Goal: Navigation & Orientation: Find specific page/section

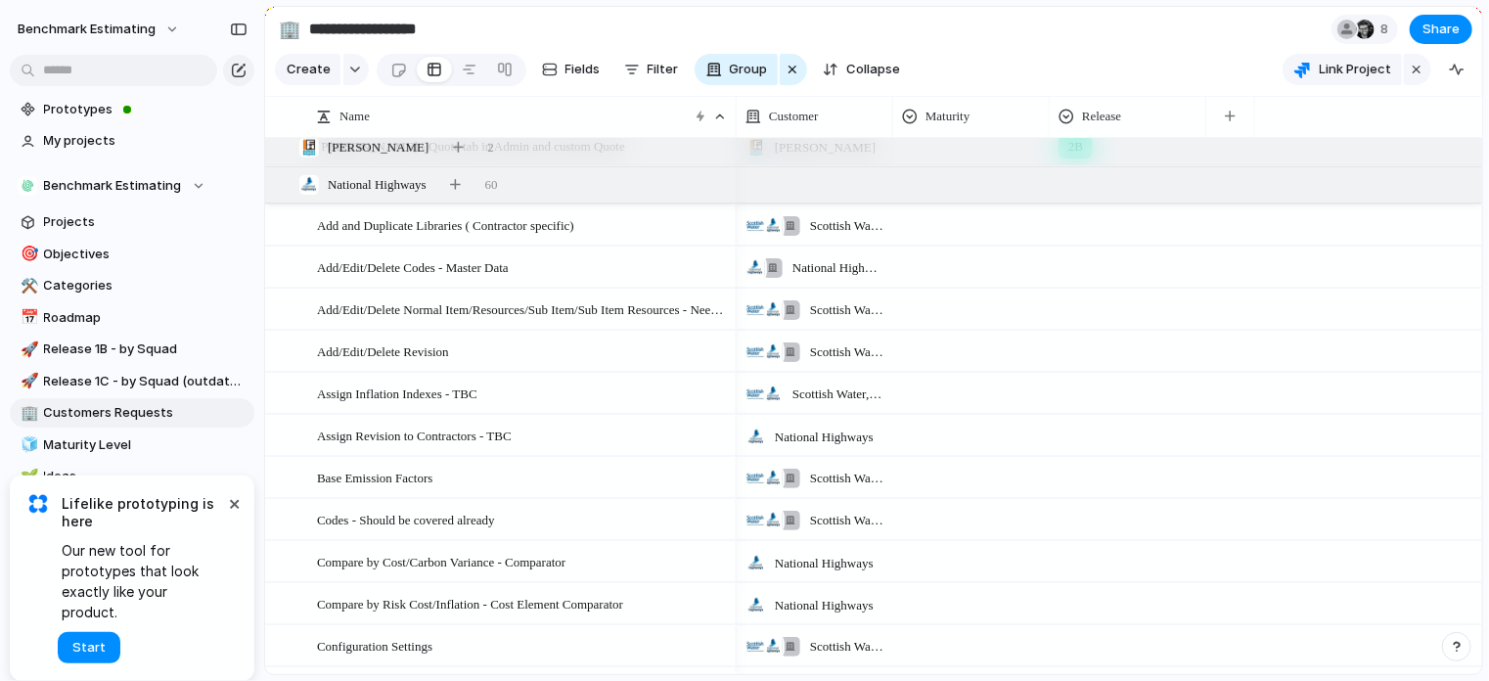
scroll to position [3298, 0]
click at [283, 232] on div at bounding box center [281, 224] width 15 height 15
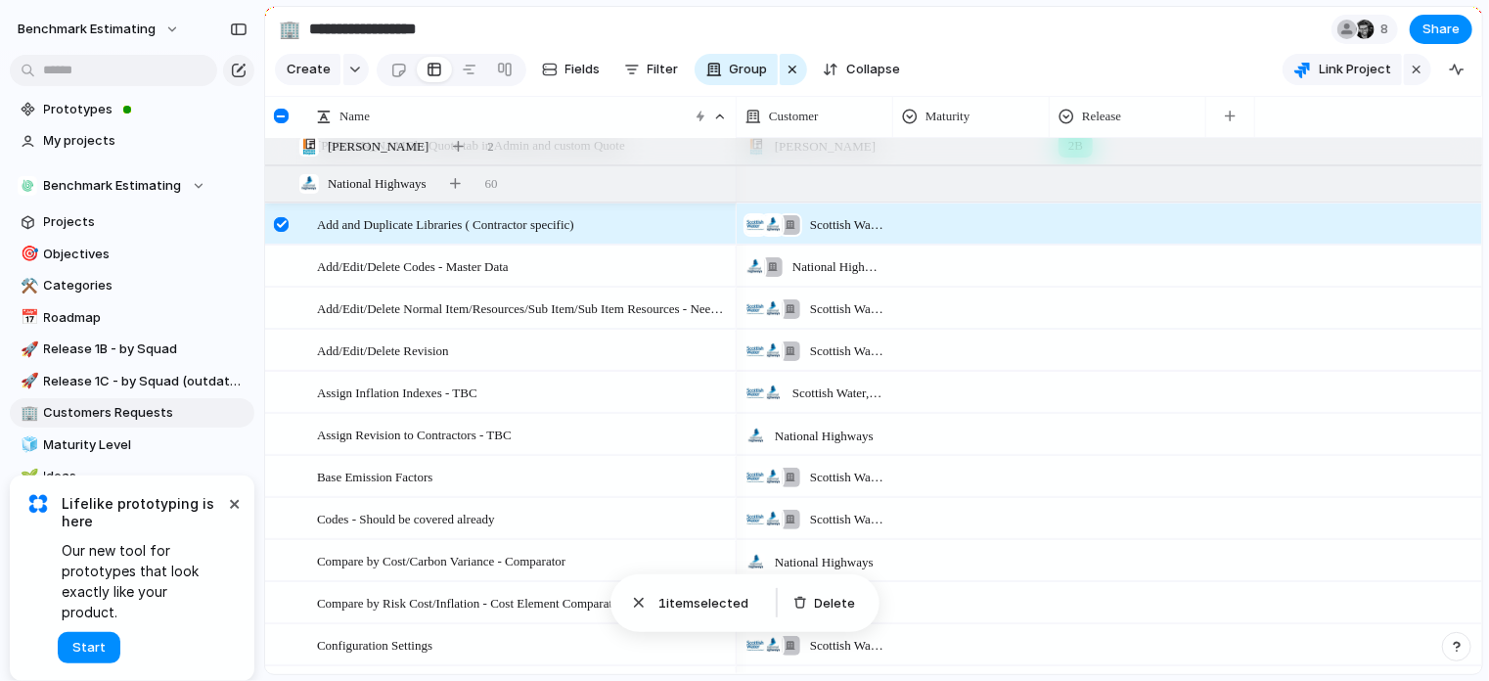
click at [283, 232] on div at bounding box center [281, 224] width 15 height 15
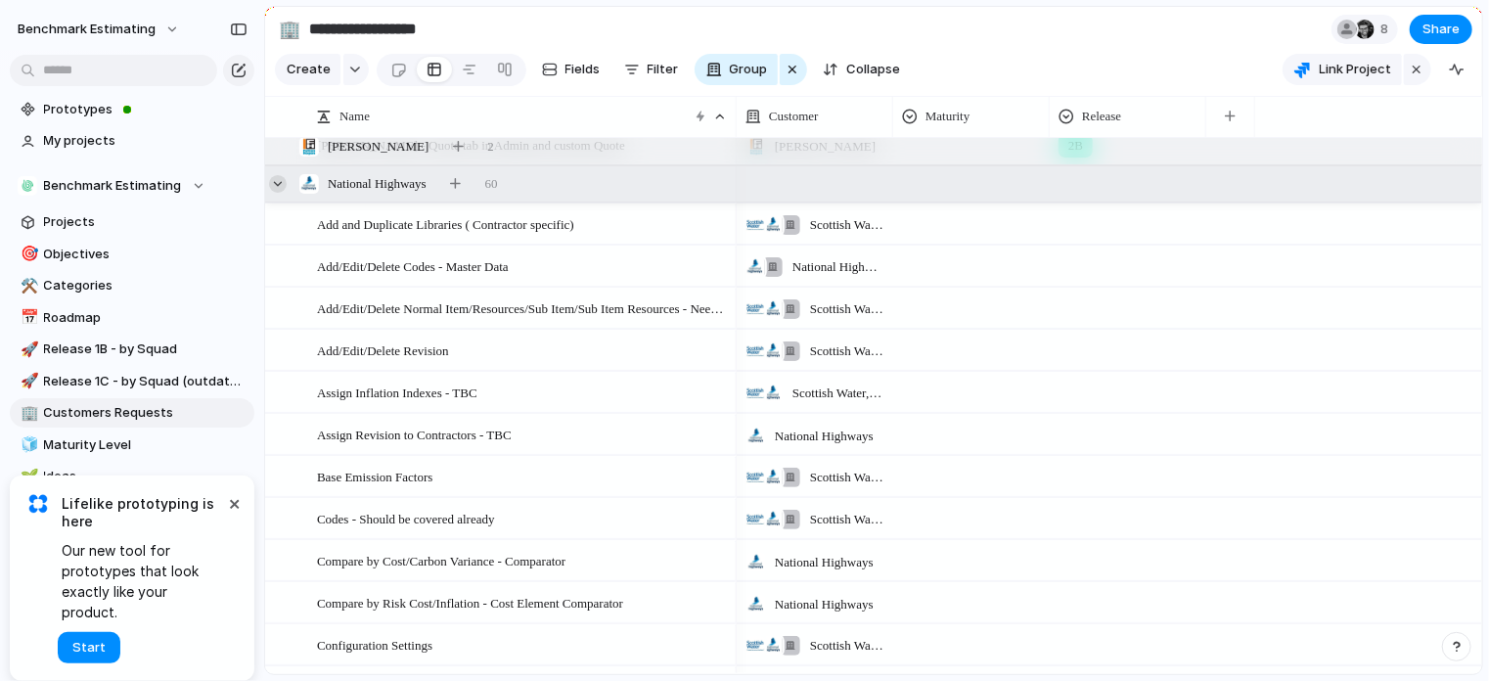
click at [274, 191] on div at bounding box center [278, 184] width 18 height 18
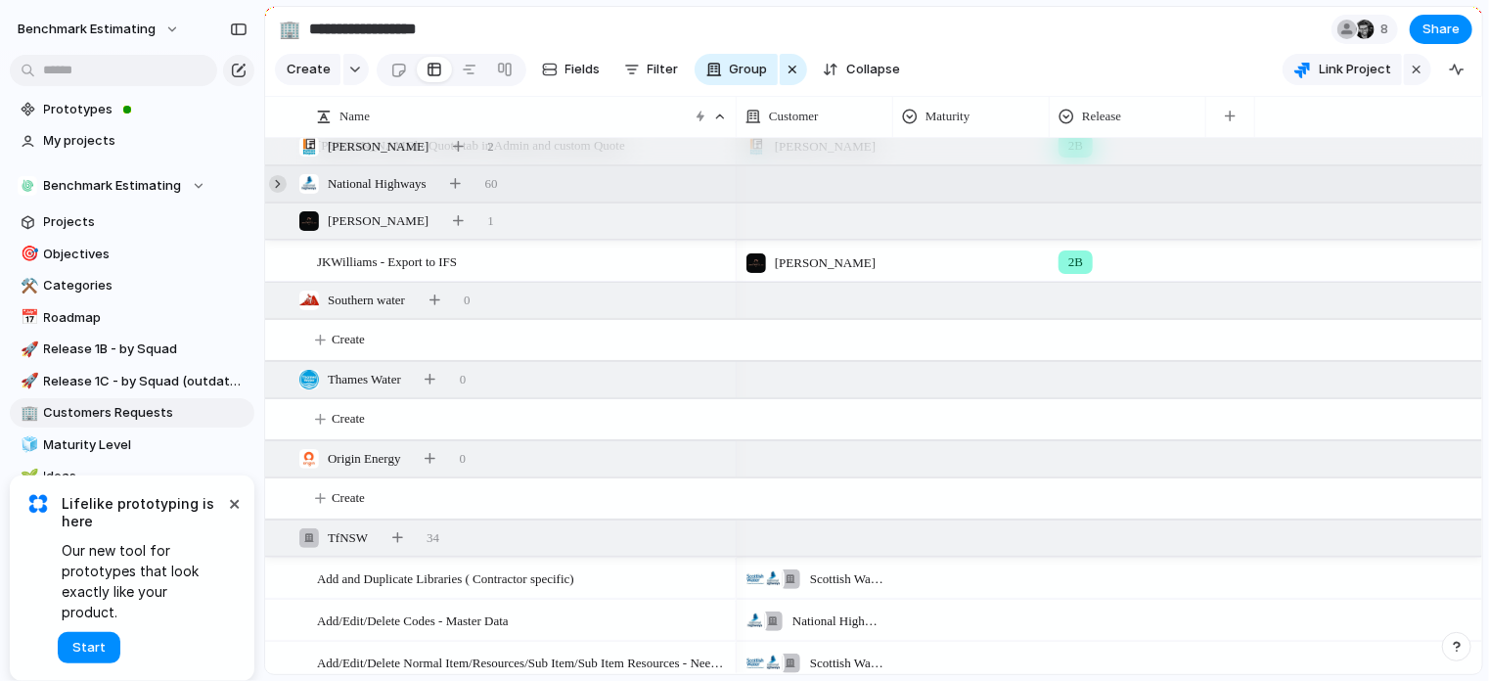
click at [278, 193] on div at bounding box center [278, 184] width 18 height 18
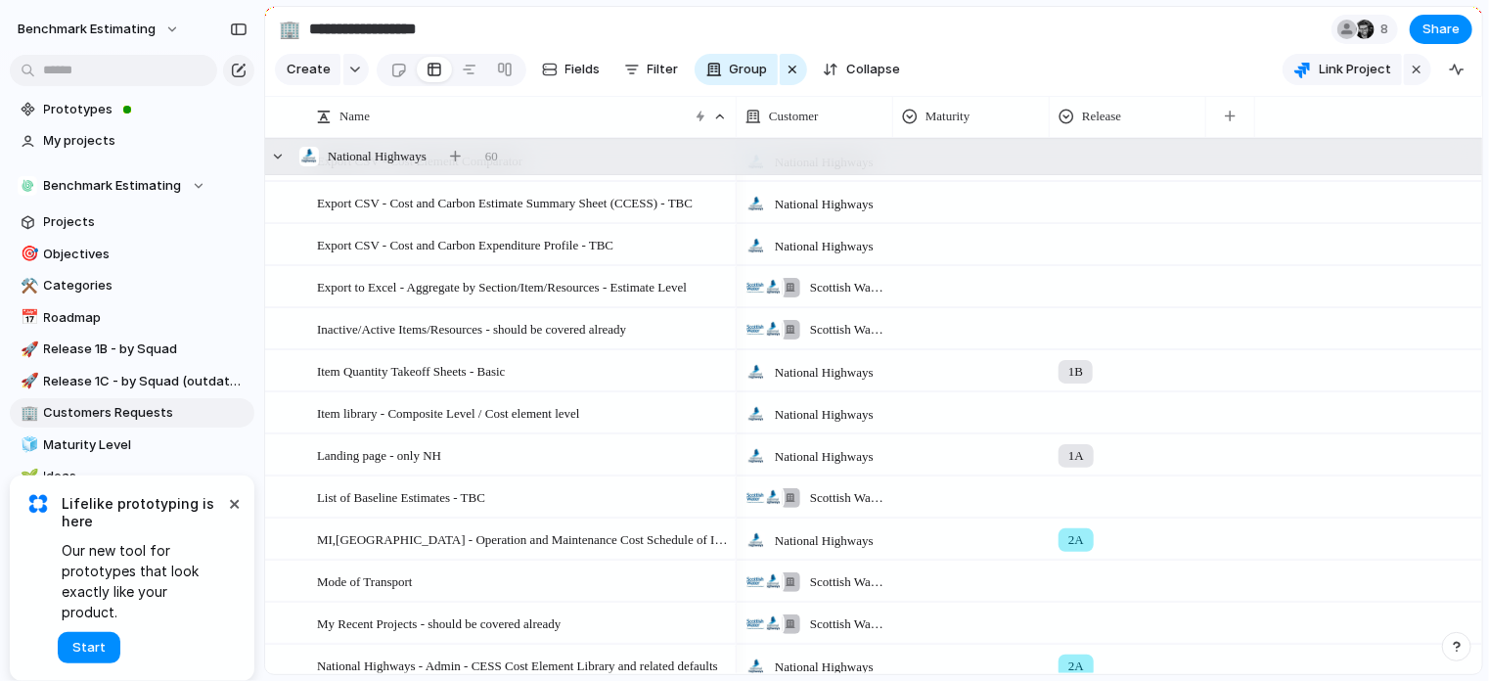
scroll to position [0, 0]
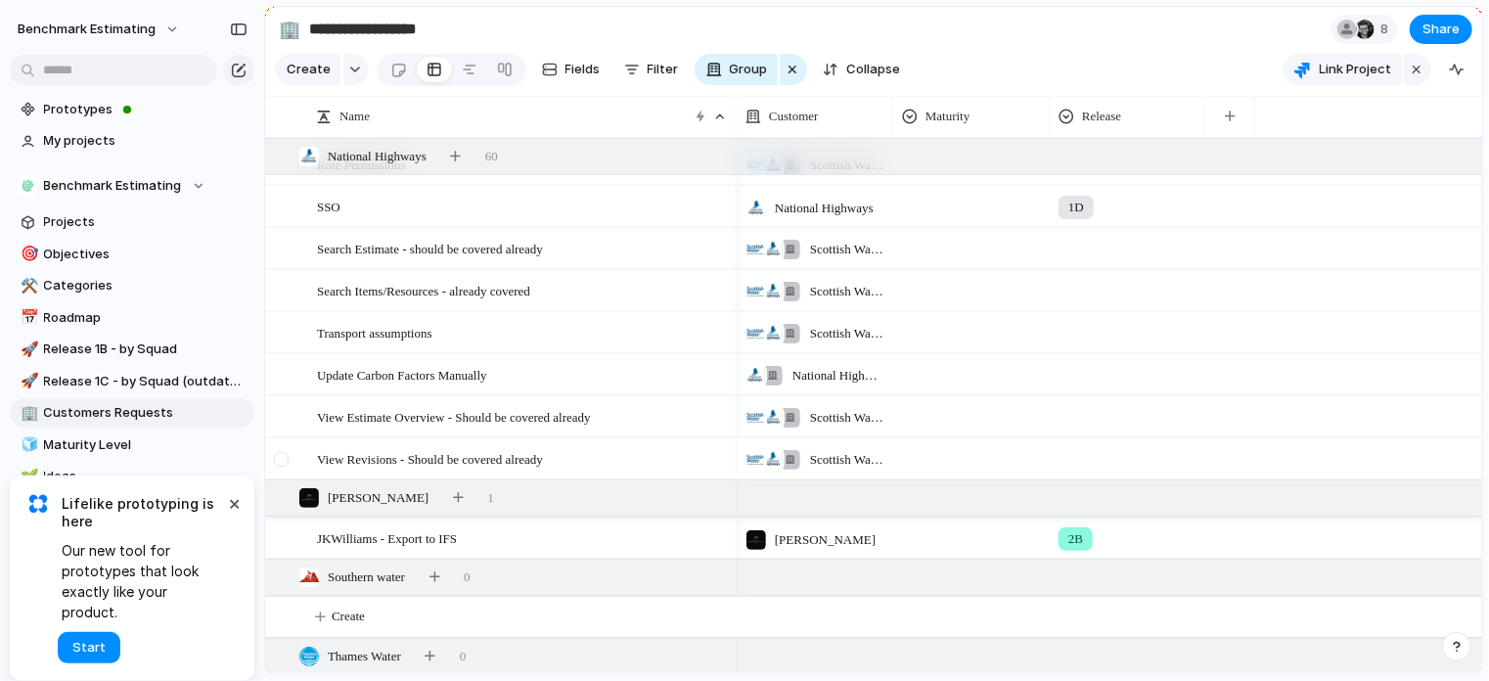
click at [282, 467] on div at bounding box center [281, 459] width 15 height 15
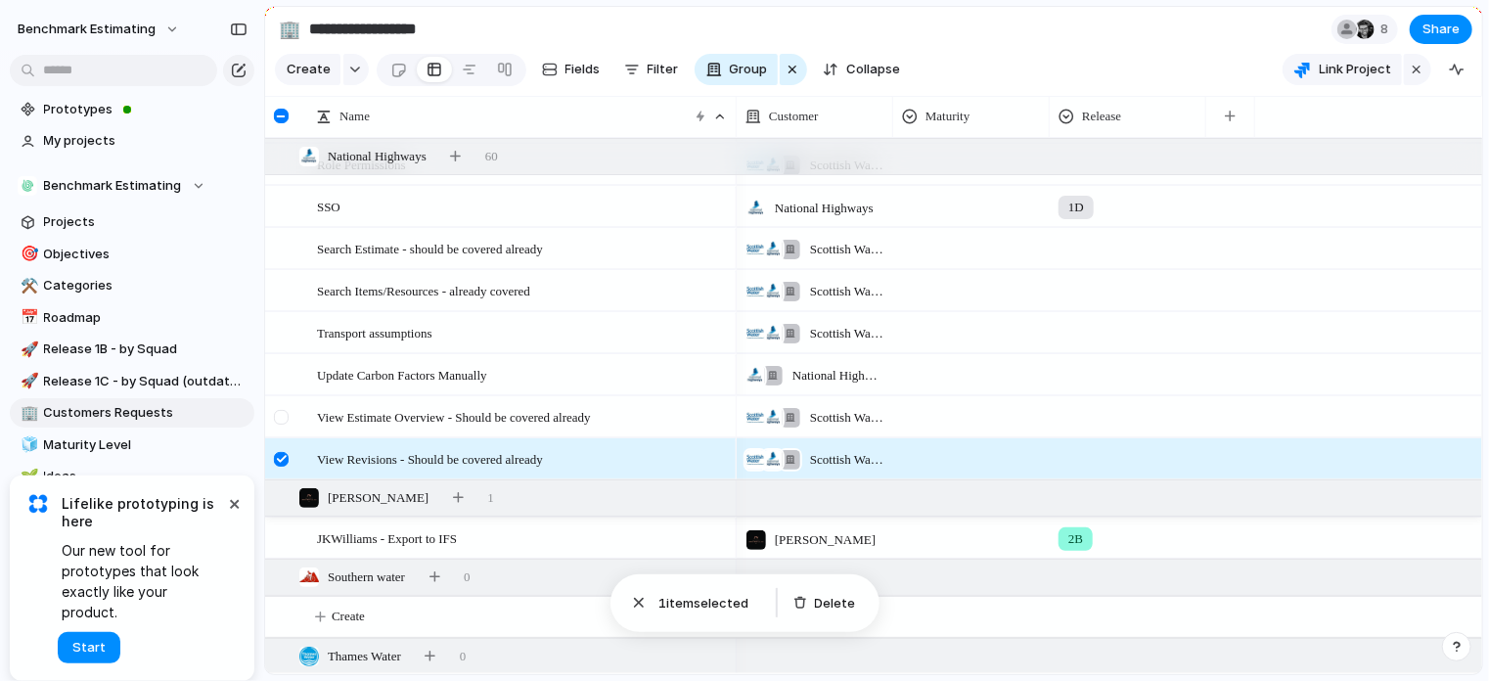
click at [280, 424] on div at bounding box center [281, 417] width 15 height 15
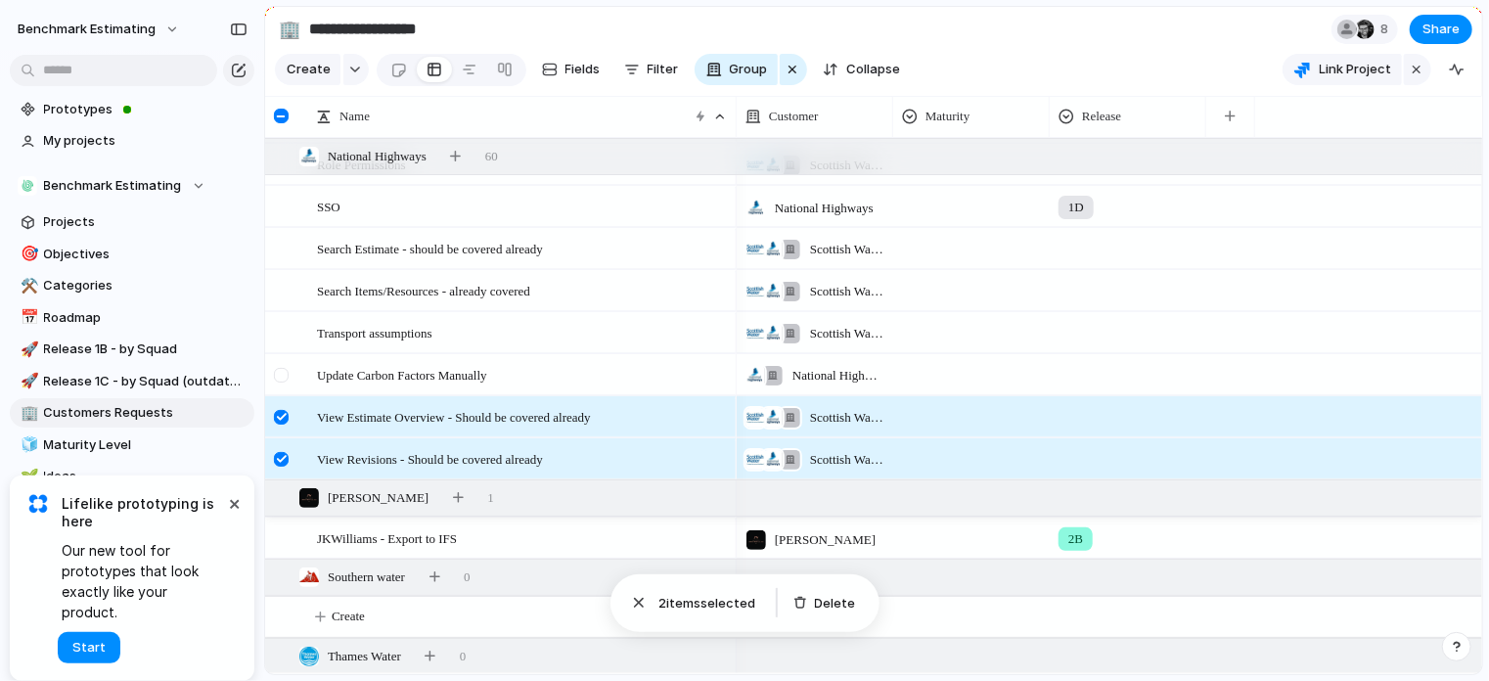
click at [282, 382] on div at bounding box center [281, 375] width 15 height 15
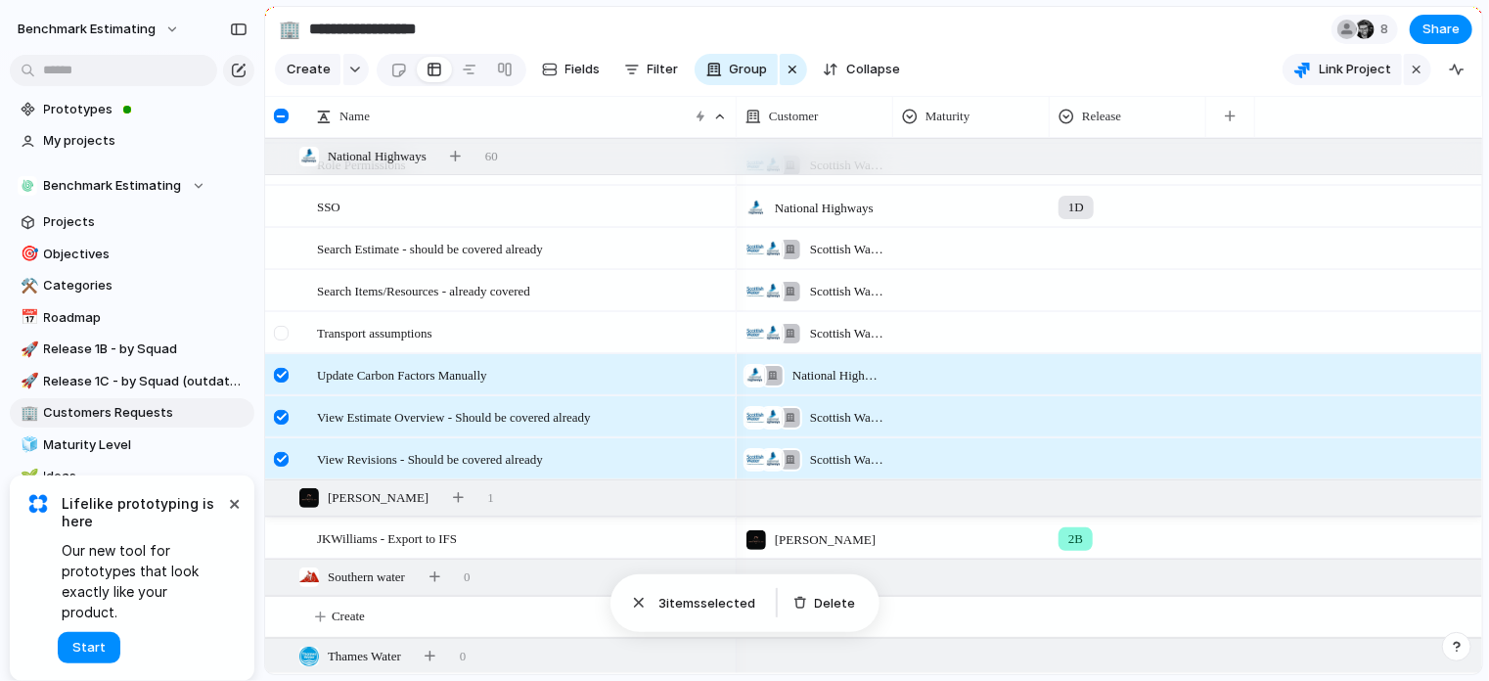
click at [283, 339] on div at bounding box center [281, 333] width 15 height 15
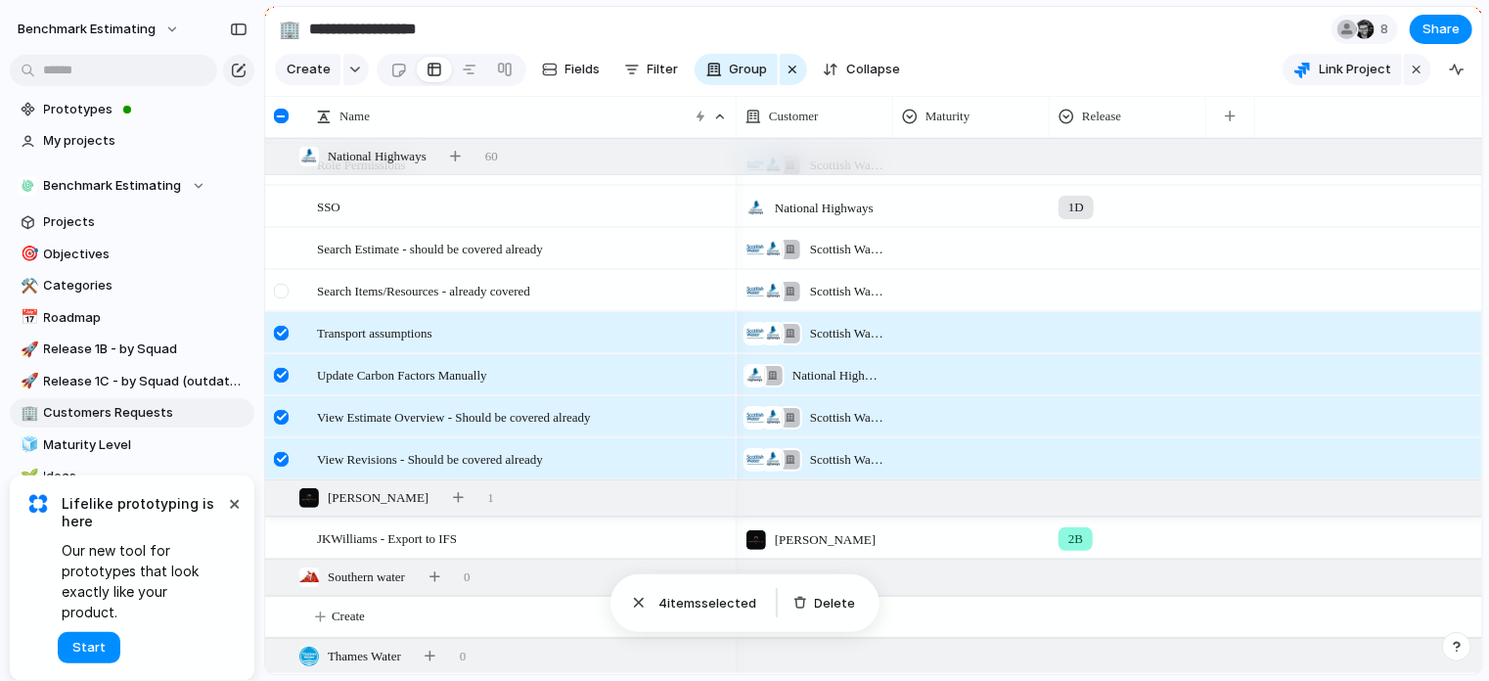
click at [280, 312] on div at bounding box center [283, 297] width 35 height 53
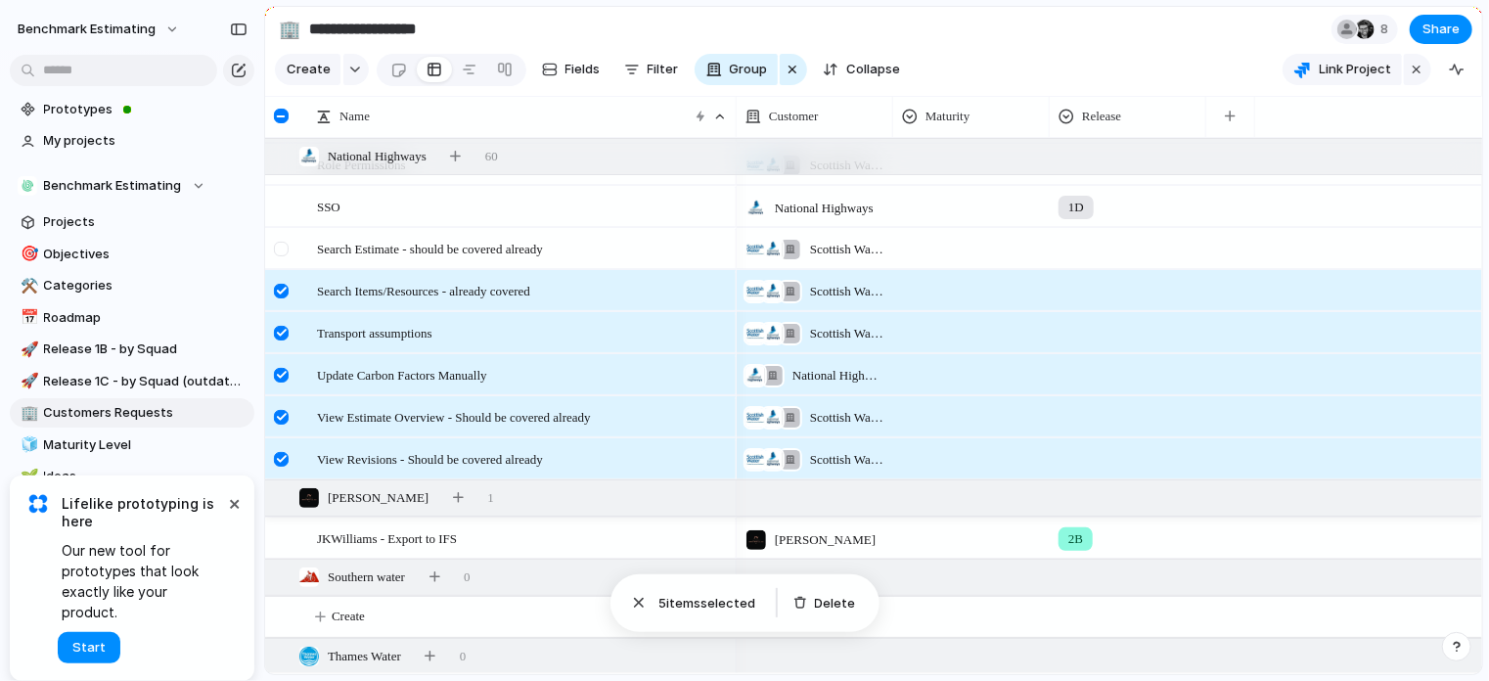
click at [281, 256] on div at bounding box center [281, 249] width 15 height 15
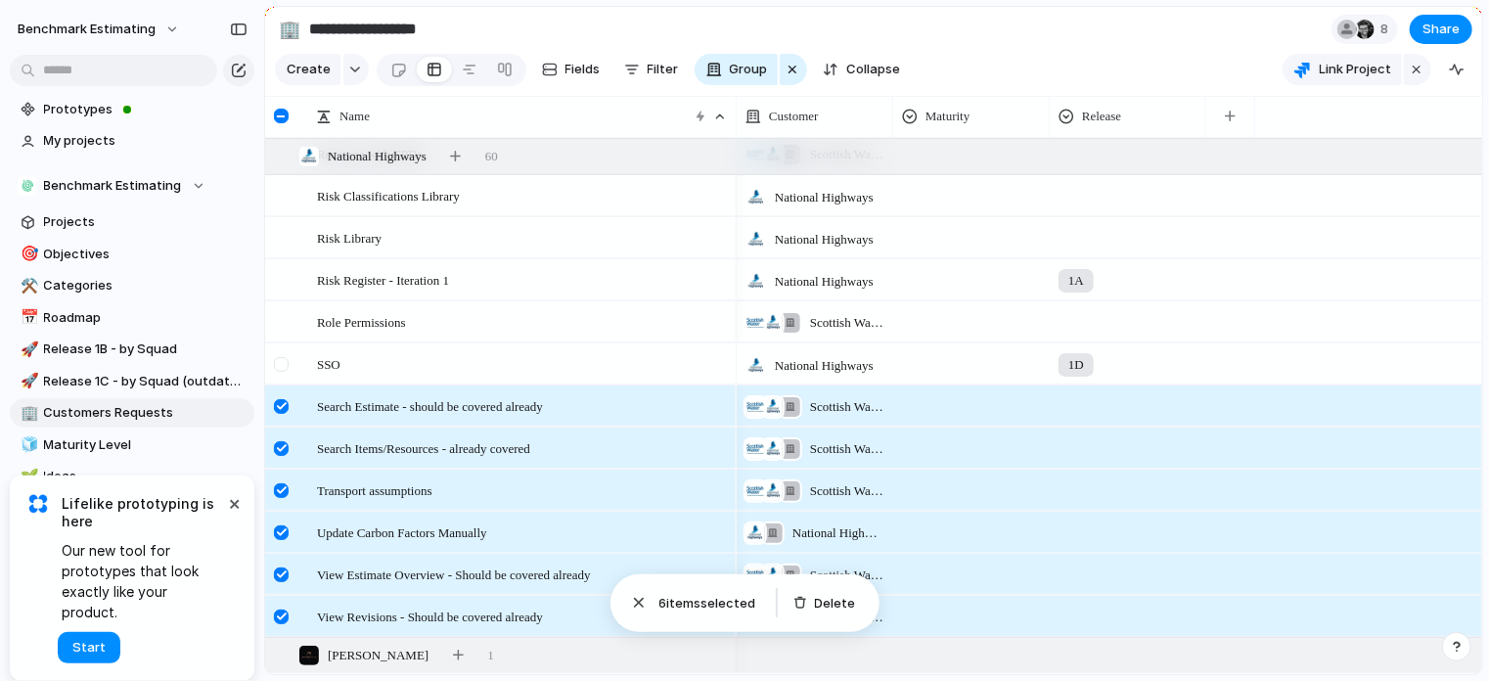
click at [283, 372] on div at bounding box center [281, 364] width 15 height 15
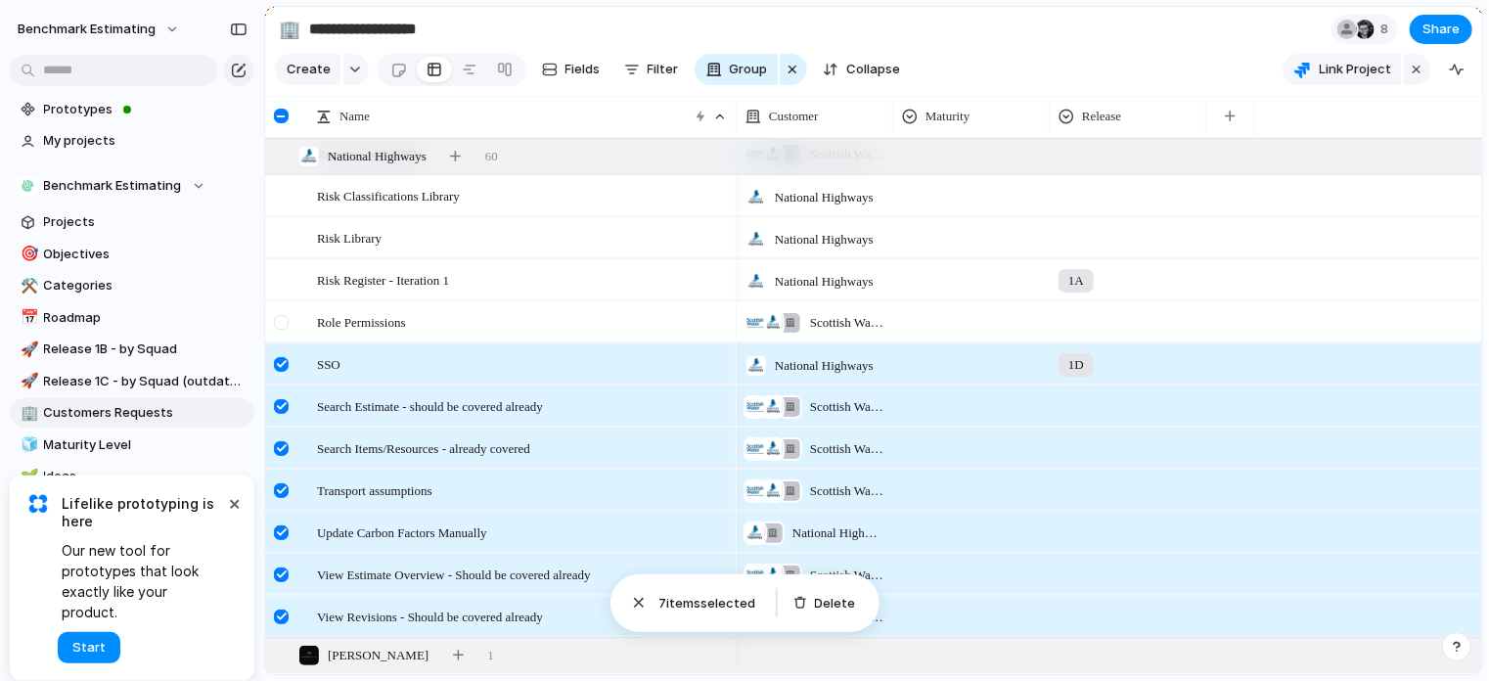
click at [284, 330] on div at bounding box center [281, 322] width 15 height 15
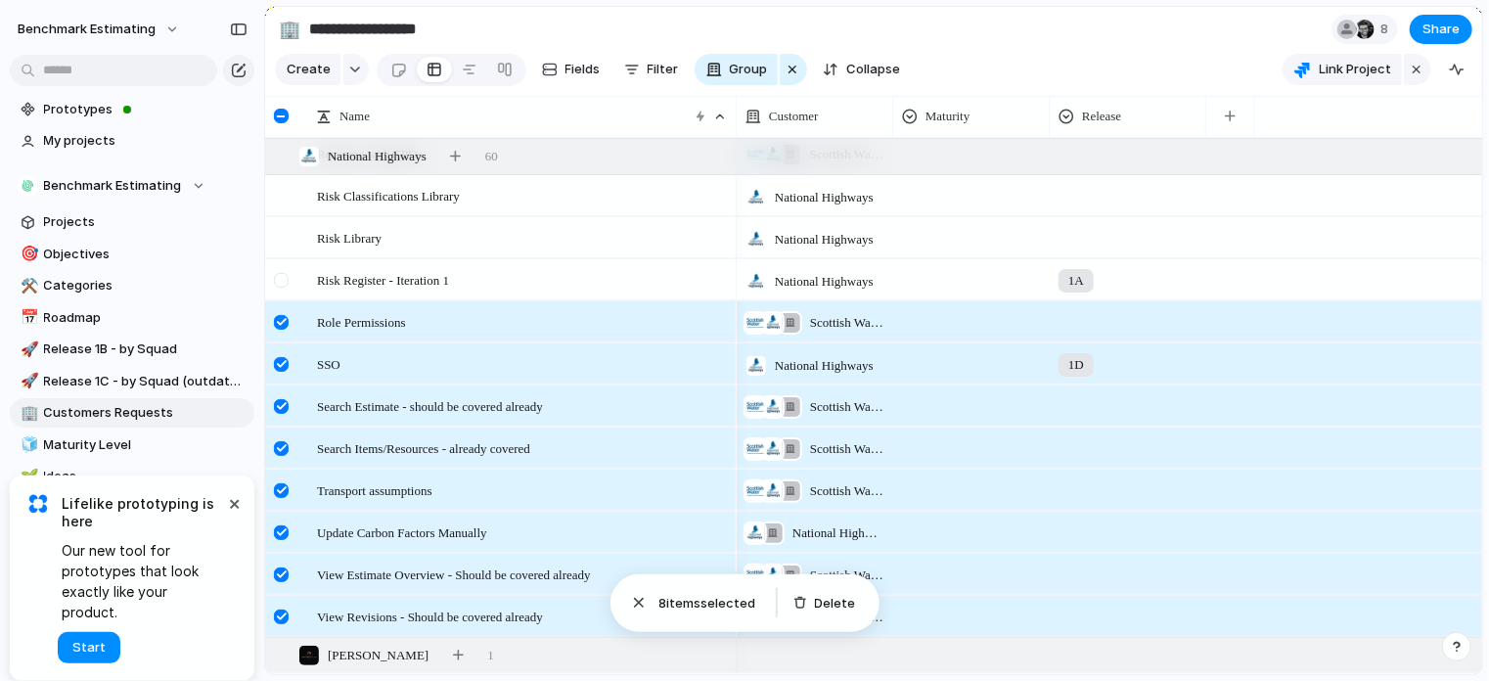
click at [288, 299] on div at bounding box center [283, 286] width 35 height 53
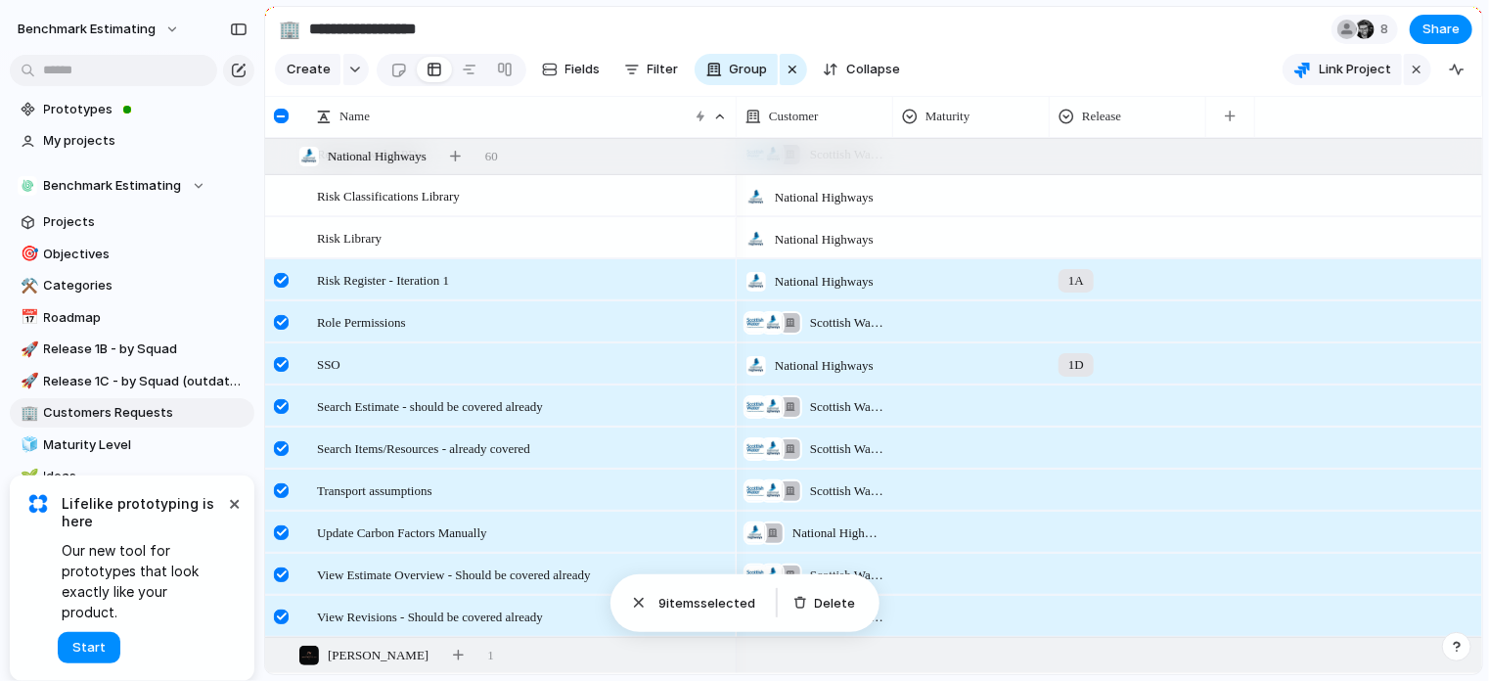
click at [288, 299] on div at bounding box center [283, 286] width 35 height 53
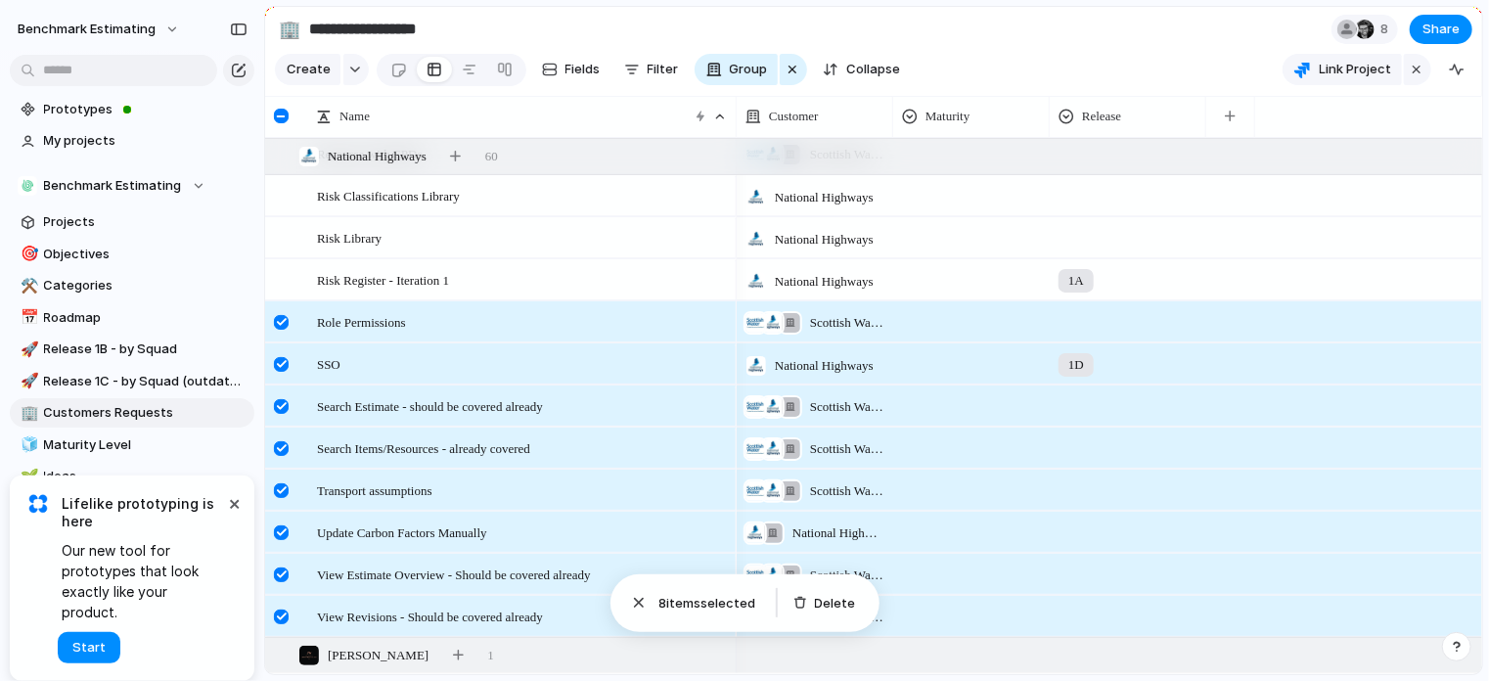
click at [282, 330] on div at bounding box center [281, 322] width 15 height 15
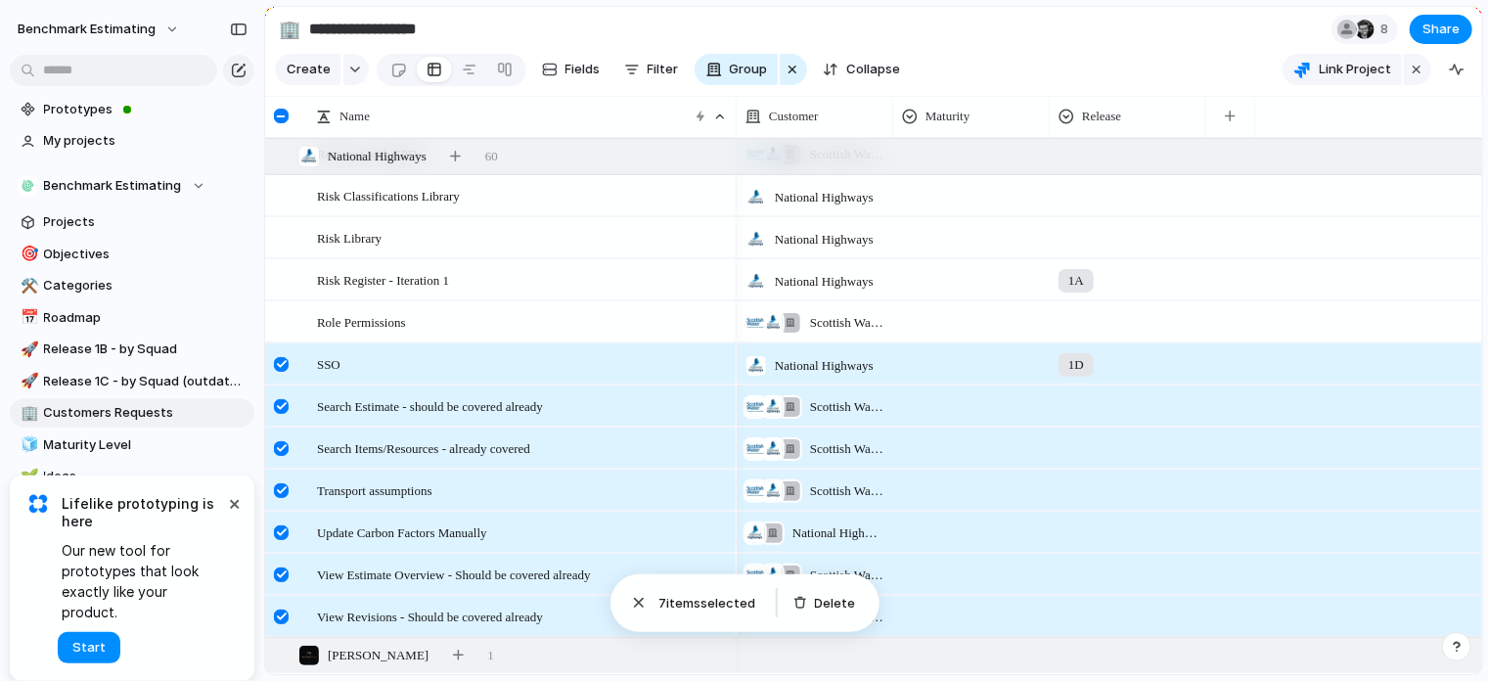
click at [277, 372] on div at bounding box center [281, 364] width 15 height 15
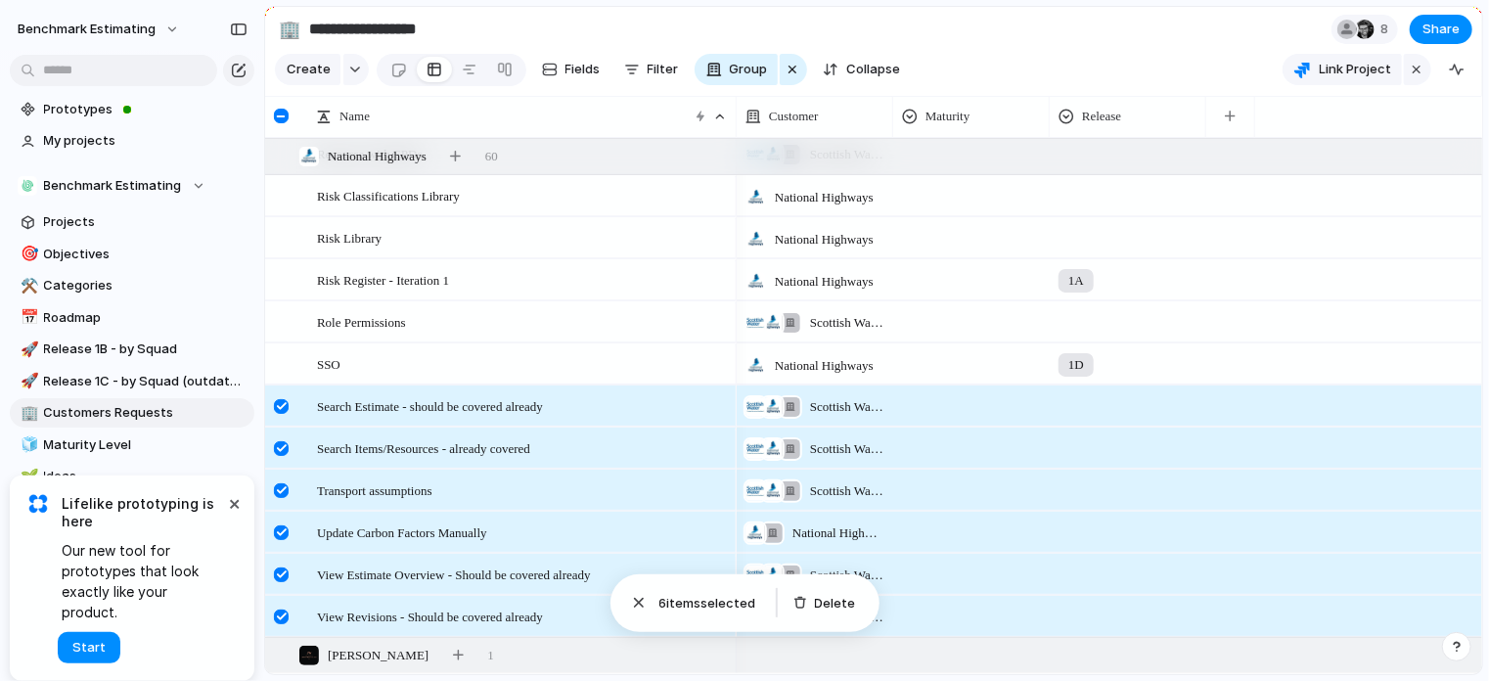
click at [274, 414] on div at bounding box center [281, 406] width 15 height 15
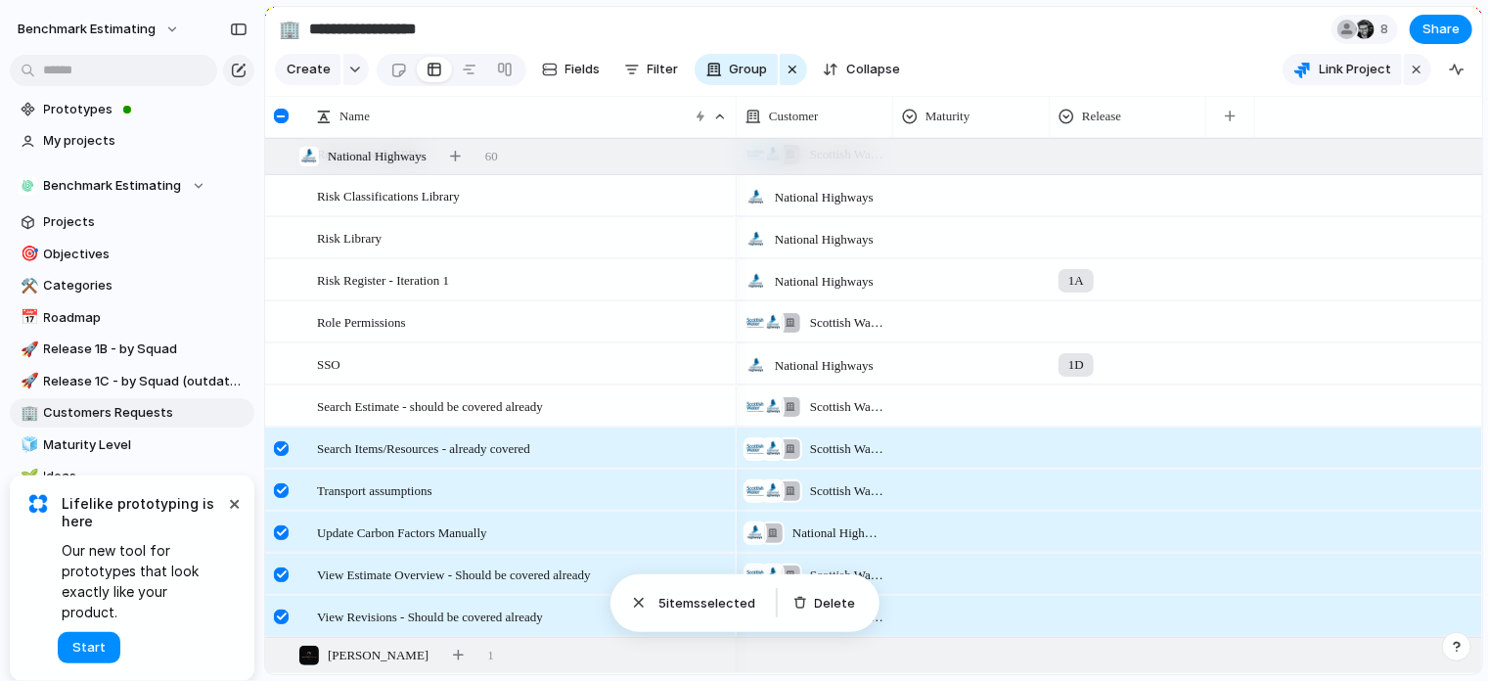
click at [276, 456] on div at bounding box center [281, 448] width 15 height 15
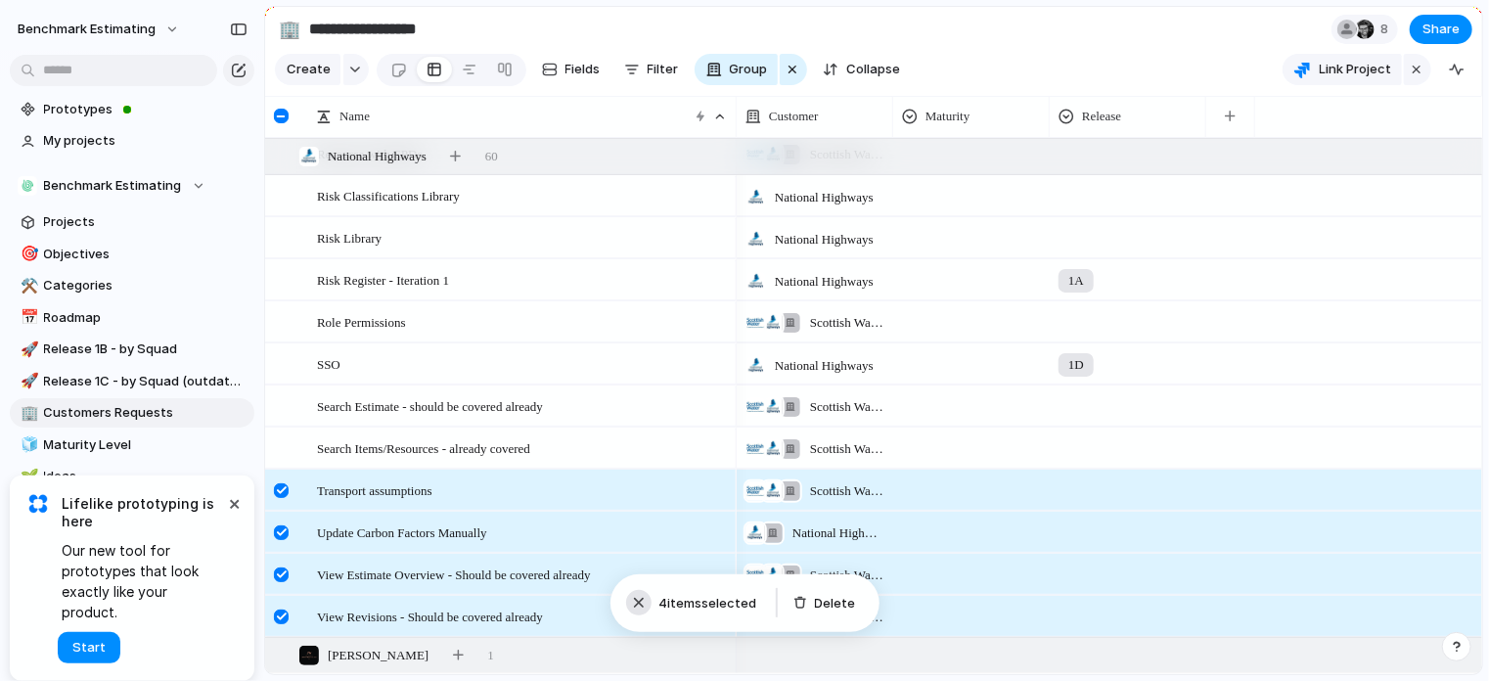
click at [638, 597] on div "button" at bounding box center [639, 603] width 20 height 20
